Goal: Task Accomplishment & Management: Use online tool/utility

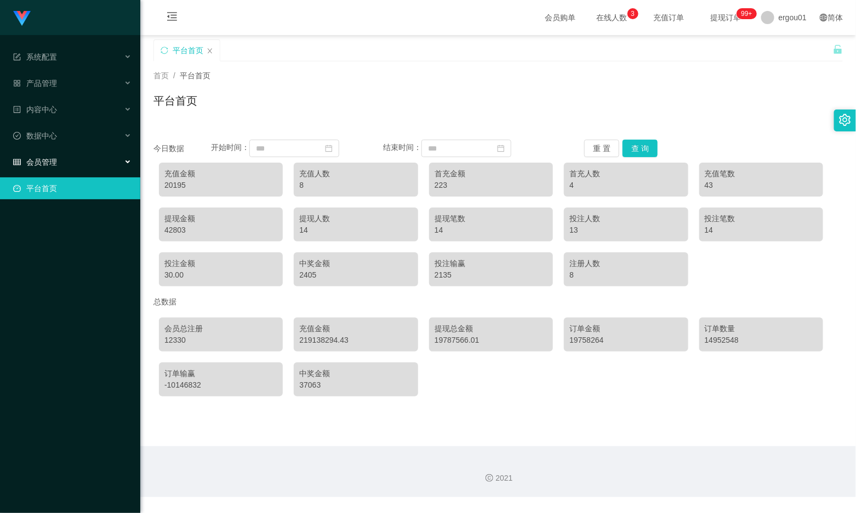
click at [42, 156] on div "会员管理" at bounding box center [70, 162] width 140 height 22
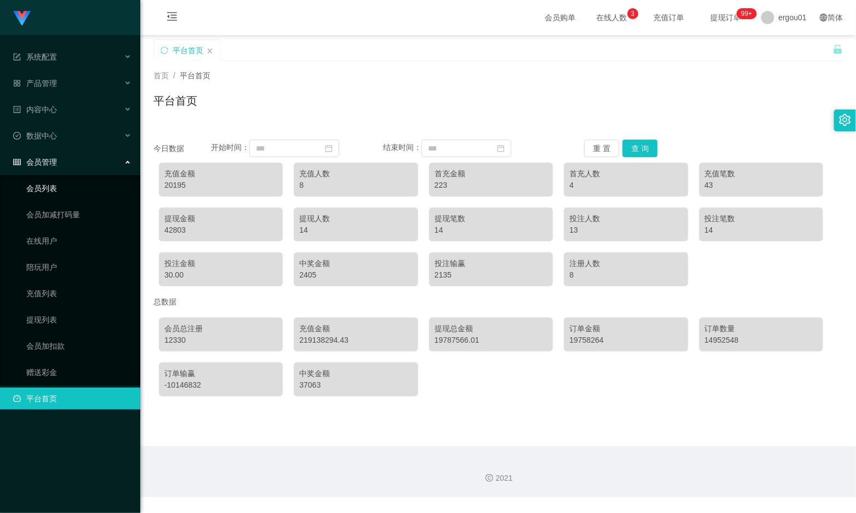
click at [44, 184] on link "会员列表" at bounding box center [78, 189] width 105 height 22
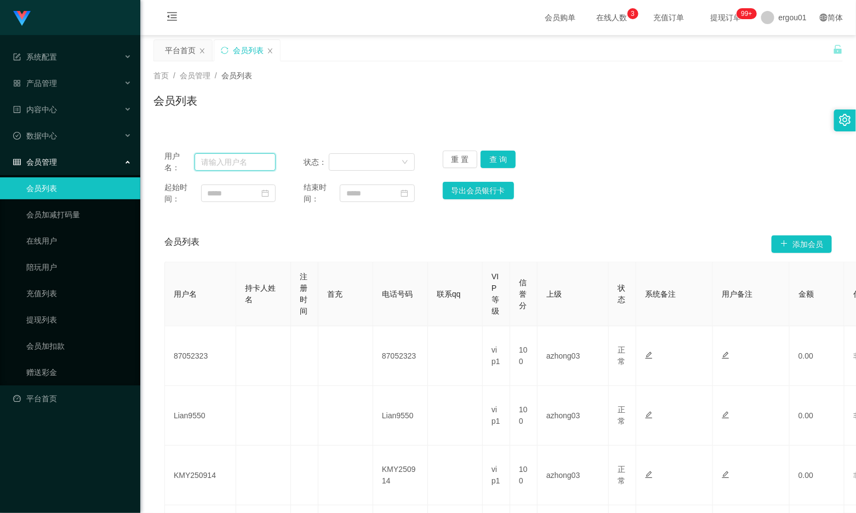
click at [250, 160] on input "text" at bounding box center [235, 162] width 81 height 18
paste input "82895027"
type input "82895027"
click at [489, 152] on button "查 询" at bounding box center [498, 160] width 35 height 18
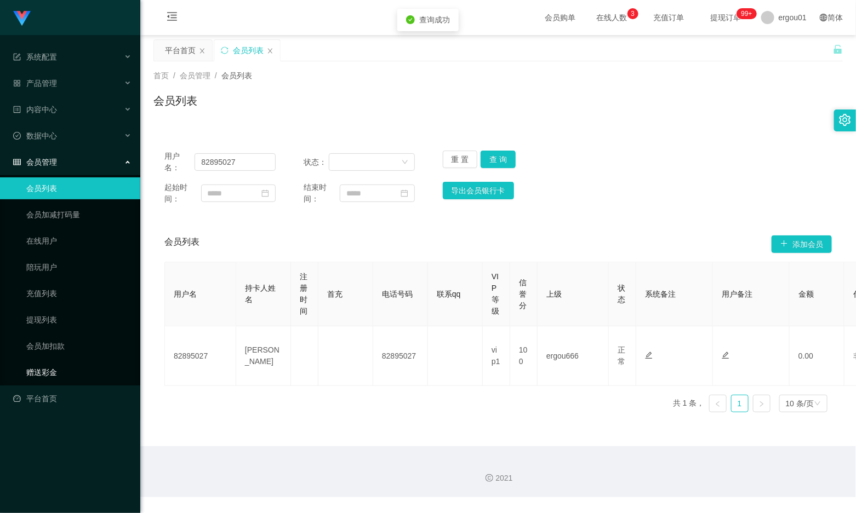
click at [59, 367] on link "赠送彩金" at bounding box center [78, 373] width 105 height 22
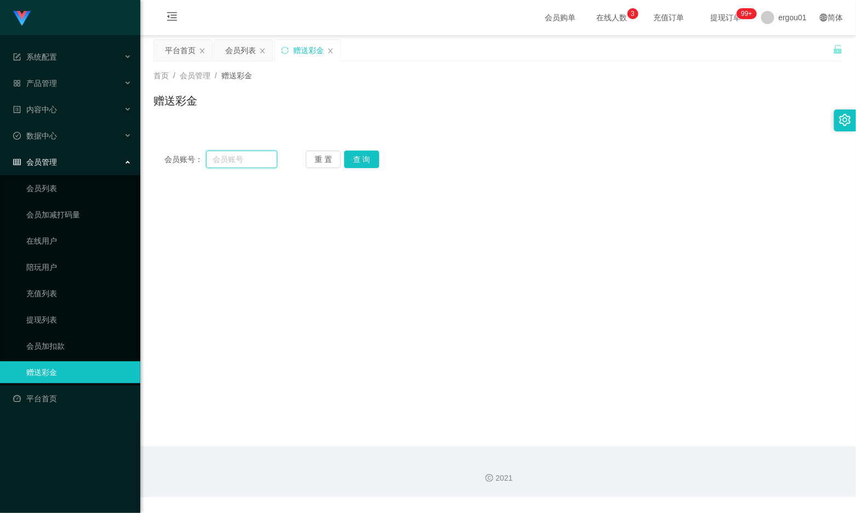
click at [223, 161] on input "text" at bounding box center [241, 160] width 71 height 18
paste input "82895027"
type input "82895027"
click at [362, 159] on button "查 询" at bounding box center [361, 160] width 35 height 18
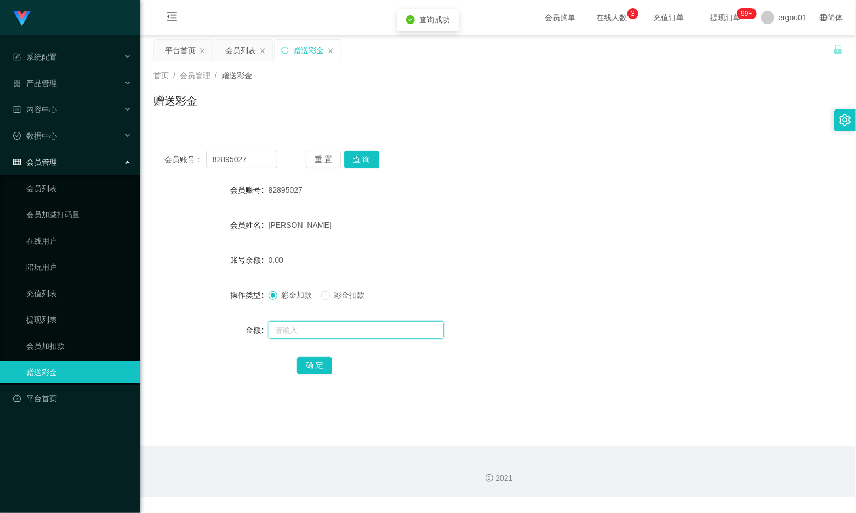
click at [332, 329] on input "text" at bounding box center [355, 331] width 175 height 18
type input "300"
click at [308, 362] on button "确 定" at bounding box center [314, 366] width 35 height 18
click at [269, 150] on div "会员账号： 82895027 重 置 查 询 会员账号 82895027 会员姓名 Kabir sanwira 账号余额 300.00 操作类型 彩金加款 彩…" at bounding box center [497, 270] width 689 height 261
click at [269, 157] on input "82895027" at bounding box center [241, 160] width 71 height 18
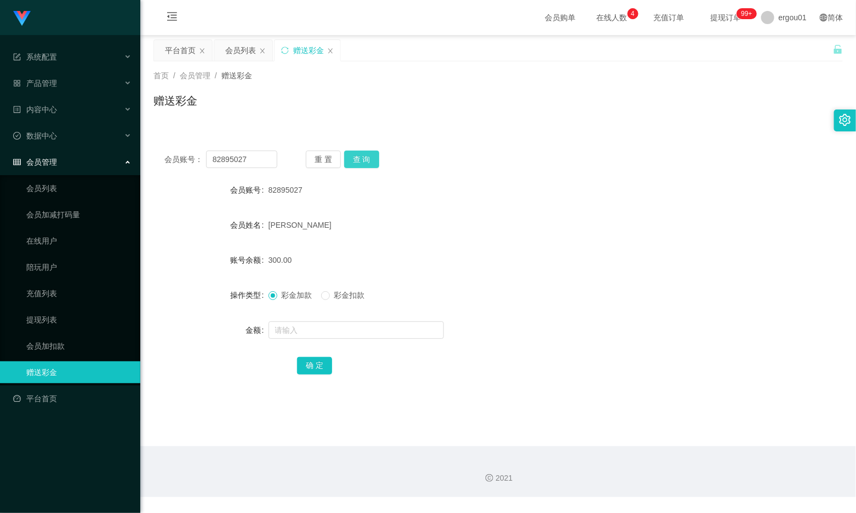
click at [356, 165] on button "查 询" at bounding box center [361, 160] width 35 height 18
click at [343, 302] on div "彩金加款 彩金扣款" at bounding box center [469, 295] width 402 height 22
click at [45, 313] on link "提现列表" at bounding box center [78, 320] width 105 height 22
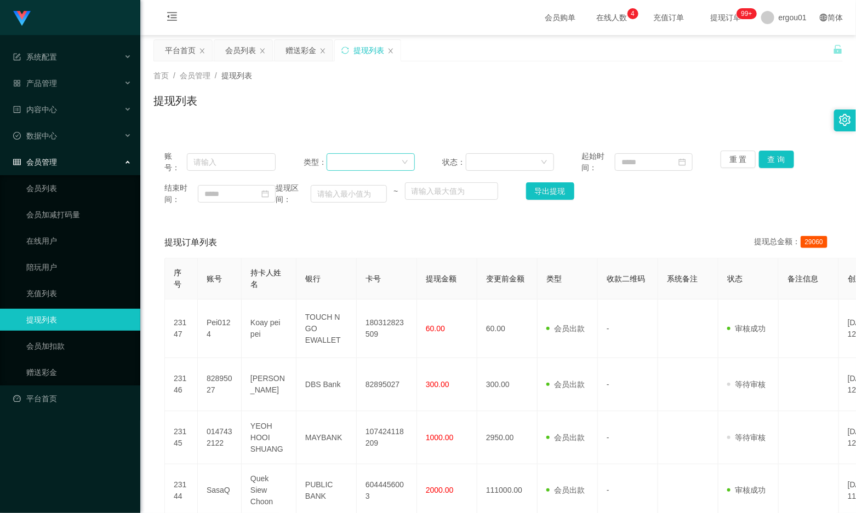
click at [347, 164] on div at bounding box center [366, 162] width 67 height 16
click at [215, 165] on input "text" at bounding box center [231, 162] width 89 height 18
paste input "82895027"
type input "82895027"
click at [771, 157] on button "查 询" at bounding box center [776, 160] width 35 height 18
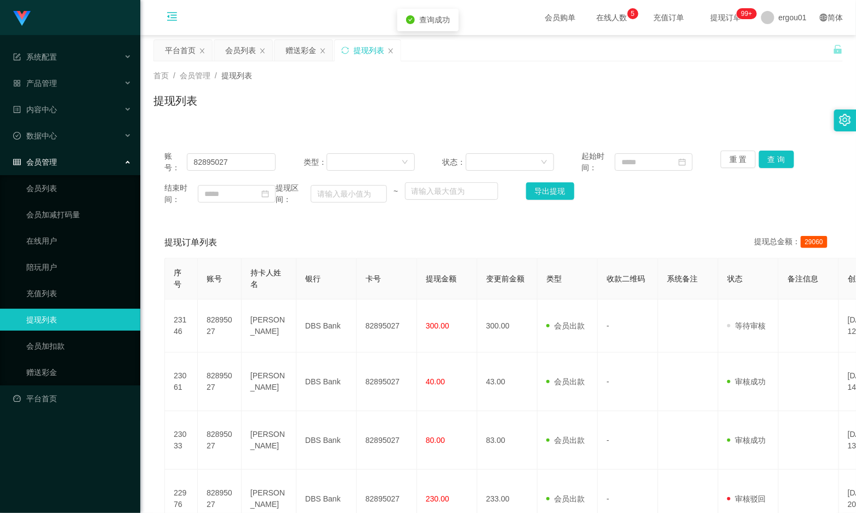
click at [177, 13] on icon "图标: menu-fold" at bounding box center [172, 16] width 11 height 11
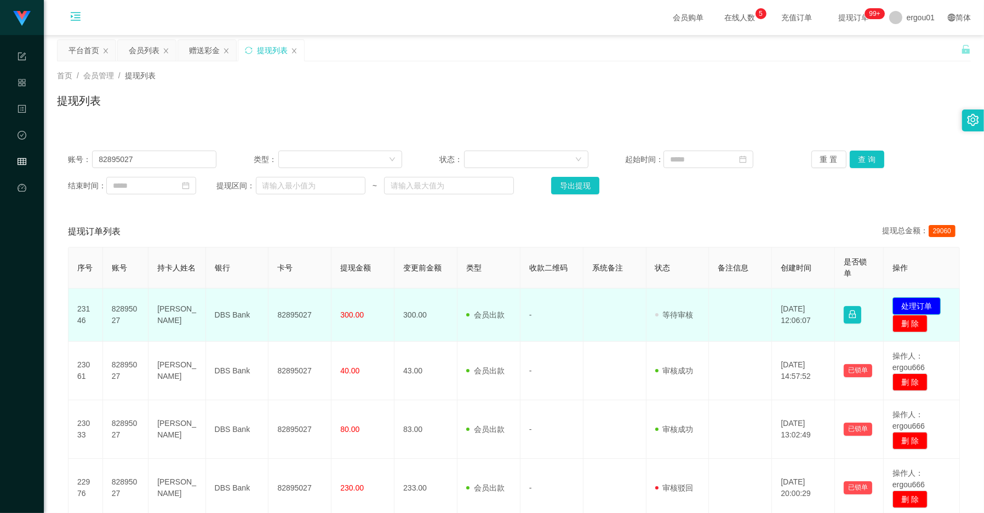
click at [855, 305] on button "处理订单" at bounding box center [917, 307] width 48 height 18
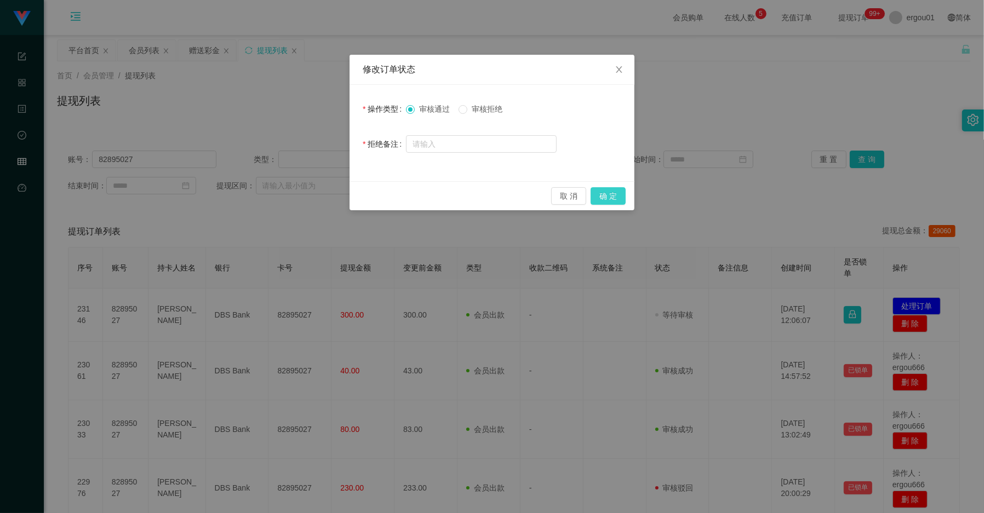
click at [598, 192] on button "确 定" at bounding box center [608, 196] width 35 height 18
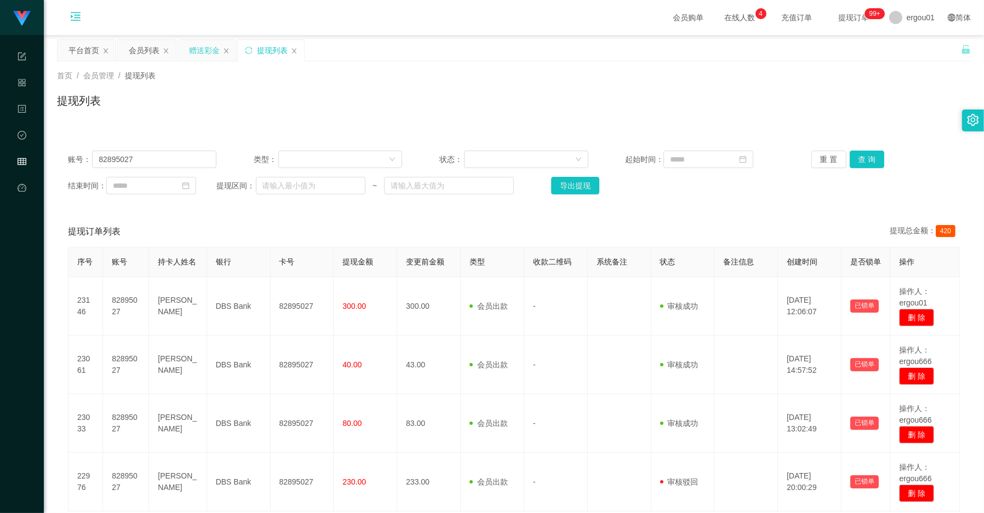
click at [197, 44] on div "赠送彩金" at bounding box center [204, 50] width 31 height 21
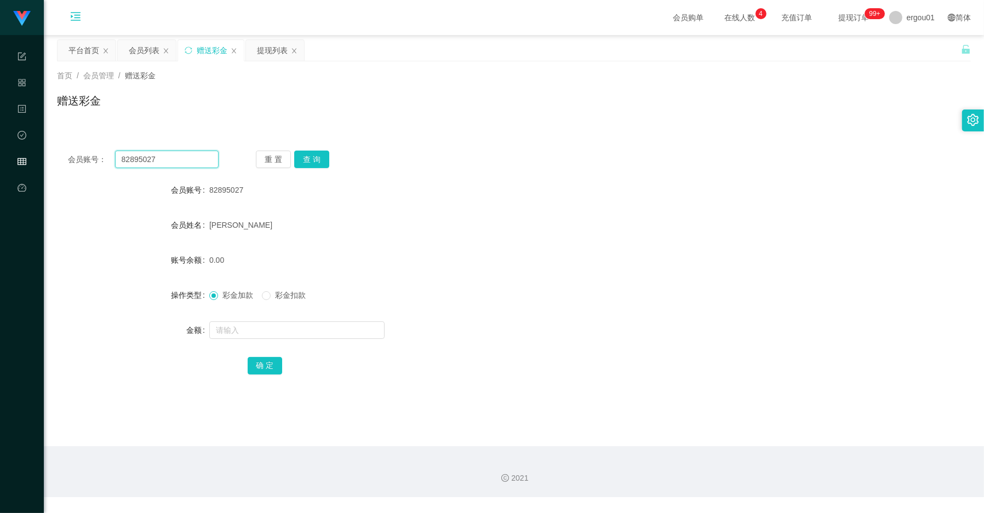
drag, startPoint x: 168, startPoint y: 151, endPoint x: 181, endPoint y: 153, distance: 13.9
click at [168, 151] on input "82895027" at bounding box center [167, 160] width 104 height 18
paste input "6464966"
type input "86464966"
